Goal: Complete application form

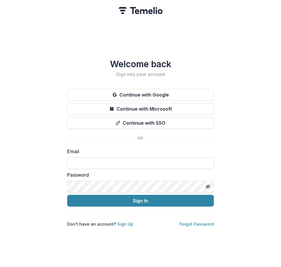
click at [101, 162] on input at bounding box center [140, 163] width 147 height 12
type input "**********"
click at [67, 195] on button "Sign In" at bounding box center [140, 201] width 147 height 12
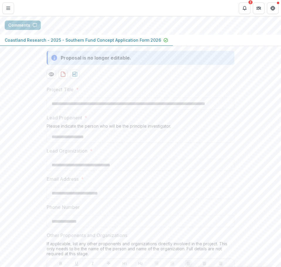
scroll to position [88, 0]
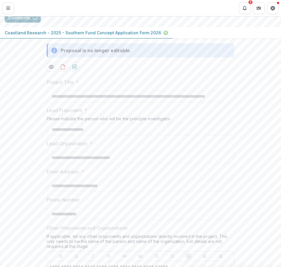
click at [25, 23] on button "Comments" at bounding box center [23, 17] width 36 height 9
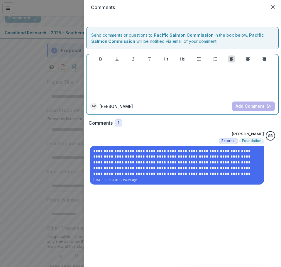
click at [167, 83] on div at bounding box center [182, 80] width 187 height 29
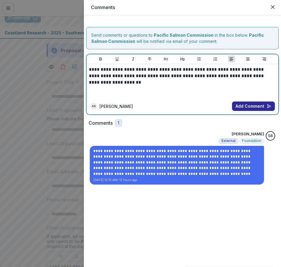
click at [248, 106] on button "Add Comment" at bounding box center [253, 106] width 43 height 9
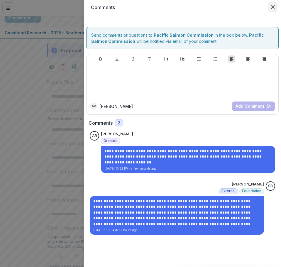
click at [273, 7] on icon "Close" at bounding box center [273, 7] width 4 height 4
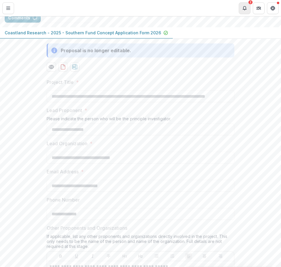
click at [247, 8] on icon "Notifications" at bounding box center [244, 8] width 5 height 5
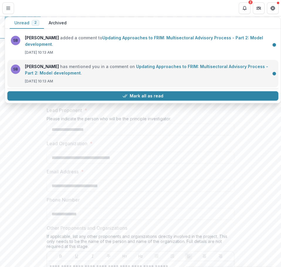
click at [119, 70] on link "Updating Approaches to FRIM: Multisectoral Advisory Process - Part 2: Model dev…" at bounding box center [146, 69] width 243 height 11
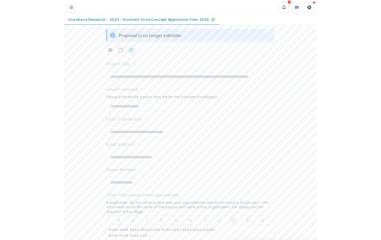
scroll to position [0, 0]
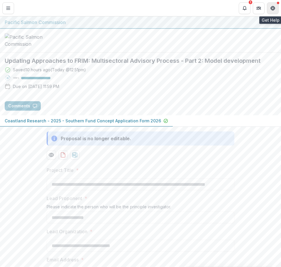
click at [270, 8] on button "Get Help" at bounding box center [273, 8] width 12 height 12
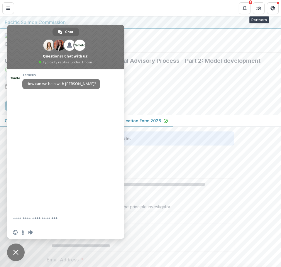
drag, startPoint x: 187, startPoint y: 11, endPoint x: 182, endPoint y: 13, distance: 4.9
click at [182, 12] on header "Proposals Updating Approaches to FRIM: Multisectoral Advisory Process - Part 2:…" at bounding box center [140, 8] width 281 height 16
click at [3, 11] on button "Toggle Menu" at bounding box center [8, 8] width 12 height 12
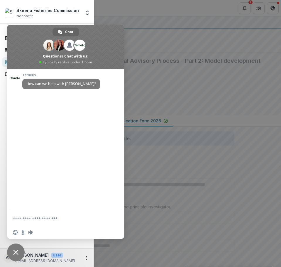
click at [152, 59] on div "Skeena Fisheries Commission Nonprofit Team Settings Settings Dashboard Tasks Pr…" at bounding box center [140, 133] width 281 height 267
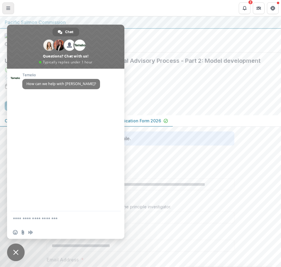
click at [8, 7] on icon "Toggle Menu" at bounding box center [8, 8] width 5 height 5
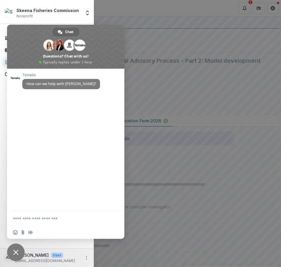
click at [16, 253] on span "Close chat" at bounding box center [15, 252] width 5 height 5
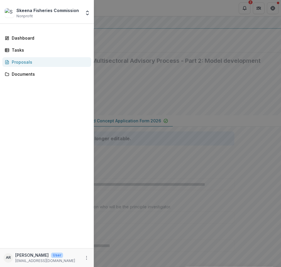
click at [192, 77] on div "Skeena Fisheries Commission Nonprofit Team Settings Settings Dashboard Tasks Pr…" at bounding box center [140, 133] width 281 height 267
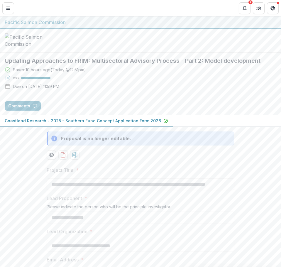
click at [11, 8] on button "Toggle Menu" at bounding box center [8, 8] width 12 height 12
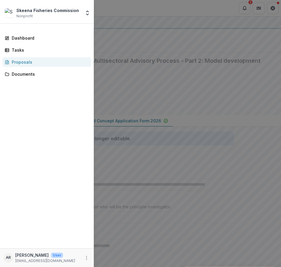
drag, startPoint x: 138, startPoint y: 11, endPoint x: 127, endPoint y: 14, distance: 11.0
click at [136, 13] on div "Skeena Fisheries Commission Nonprofit Team Settings Settings Dashboard Tasks Pr…" at bounding box center [140, 133] width 281 height 267
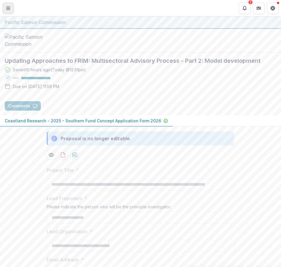
click at [11, 12] on button "Toggle Menu" at bounding box center [8, 8] width 12 height 12
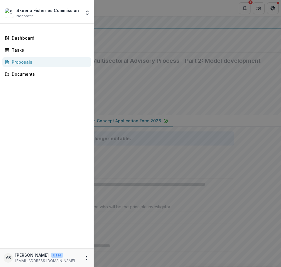
click at [19, 63] on div "Proposals" at bounding box center [49, 62] width 75 height 6
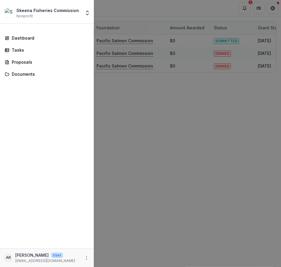
click at [185, 102] on div "Skeena Fisheries Commission Nonprofit Team Settings Settings Dashboard Tasks Pr…" at bounding box center [140, 133] width 281 height 267
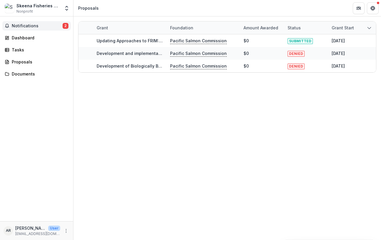
click at [26, 25] on span "Notifications" at bounding box center [37, 25] width 51 height 5
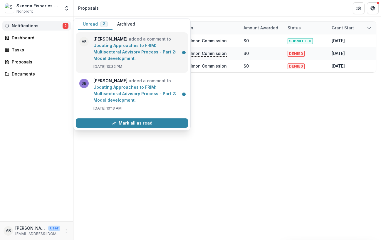
click at [119, 54] on link "Updating Approaches to FRIM: Multisectoral Advisory Process - Part 2: Model dev…" at bounding box center [134, 52] width 83 height 18
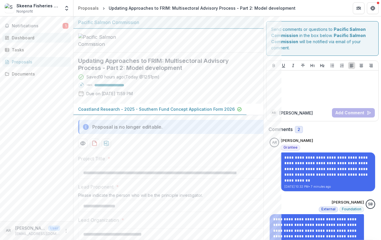
drag, startPoint x: 31, startPoint y: 26, endPoint x: 54, endPoint y: 34, distance: 24.2
click at [32, 26] on span "Notifications" at bounding box center [37, 25] width 51 height 5
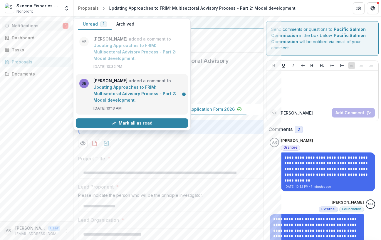
click at [126, 94] on link "Updating Approaches to FRIM: Multisectoral Advisory Process - Part 2: Model dev…" at bounding box center [134, 93] width 83 height 18
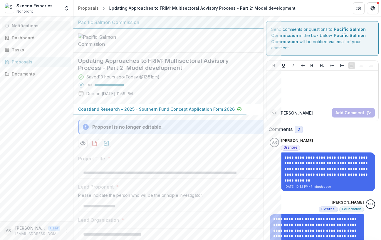
click at [21, 28] on span "Notifications" at bounding box center [40, 25] width 57 height 5
click at [17, 62] on div "Proposals" at bounding box center [39, 62] width 54 height 6
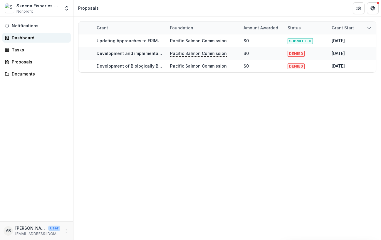
click at [24, 37] on div "Dashboard" at bounding box center [39, 38] width 54 height 6
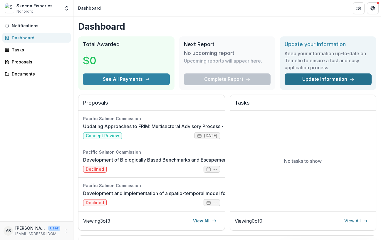
click at [281, 78] on link "Update Information" at bounding box center [327, 79] width 87 height 12
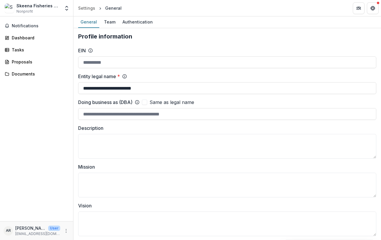
drag, startPoint x: 153, startPoint y: 89, endPoint x: -131, endPoint y: 93, distance: 284.6
click at [0, 93] on html "**********" at bounding box center [190, 120] width 381 height 240
click at [140, 88] on input "**********" at bounding box center [227, 88] width 298 height 12
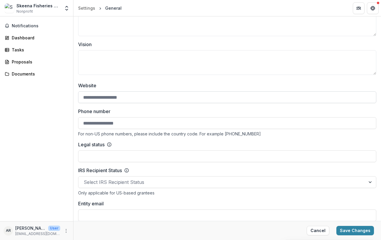
scroll to position [176, 0]
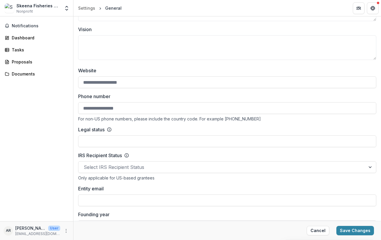
type input "**********"
drag, startPoint x: 135, startPoint y: 106, endPoint x: 65, endPoint y: 110, distance: 69.6
click at [65, 110] on main "**********" at bounding box center [190, 127] width 381 height 223
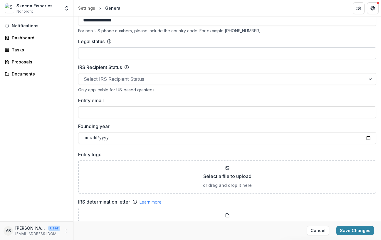
type input "**********"
click at [119, 53] on input "Legal status" at bounding box center [227, 53] width 298 height 12
click at [139, 114] on input "Entity email" at bounding box center [227, 112] width 298 height 12
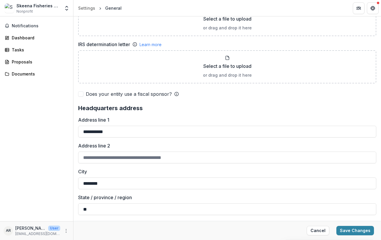
scroll to position [440, 0]
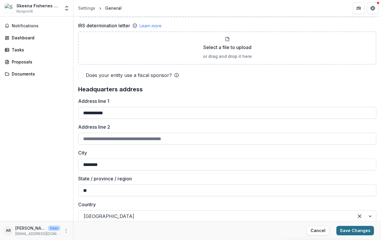
type input "**********"
drag, startPoint x: 345, startPoint y: 231, endPoint x: 337, endPoint y: 236, distance: 8.9
click at [281, 231] on button "Save Changes" at bounding box center [355, 230] width 38 height 9
type input "**********"
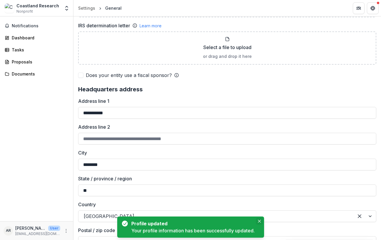
click at [260, 222] on button "Close" at bounding box center [259, 220] width 7 height 7
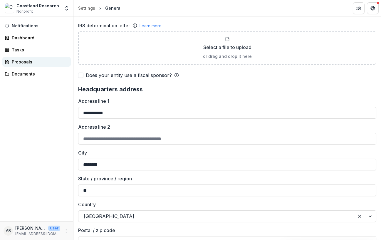
click at [21, 62] on div "Proposals" at bounding box center [39, 62] width 54 height 6
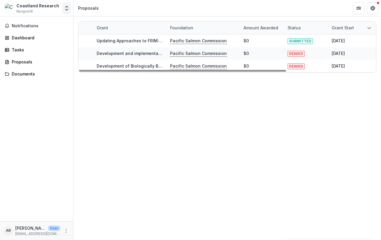
click at [68, 8] on icon "Open entity switcher" at bounding box center [67, 8] width 6 height 6
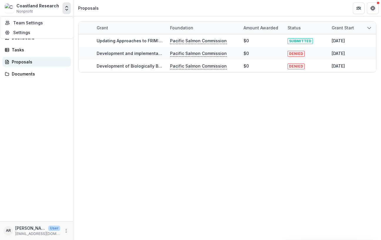
click at [53, 64] on div "Proposals" at bounding box center [39, 62] width 54 height 6
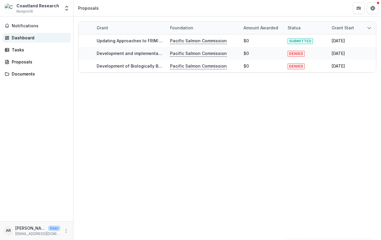
click at [24, 38] on div "Dashboard" at bounding box center [39, 38] width 54 height 6
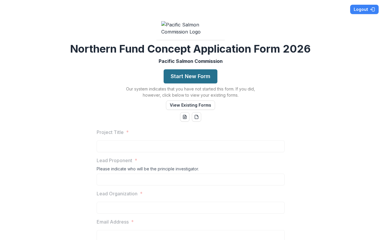
click at [188, 83] on button "Start New Form" at bounding box center [190, 76] width 54 height 14
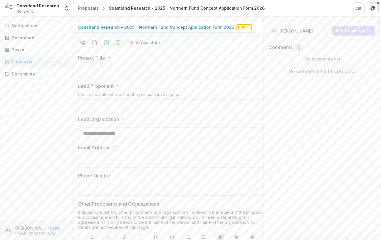
scroll to position [88, 0]
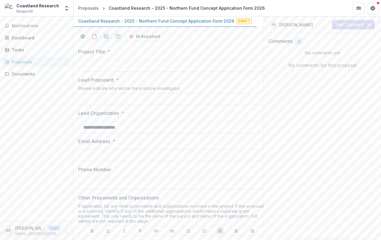
drag, startPoint x: 132, startPoint y: 111, endPoint x: 136, endPoint y: 111, distance: 3.8
click at [133, 72] on input "Project Title *" at bounding box center [172, 66] width 188 height 12
